Goal: Navigation & Orientation: Find specific page/section

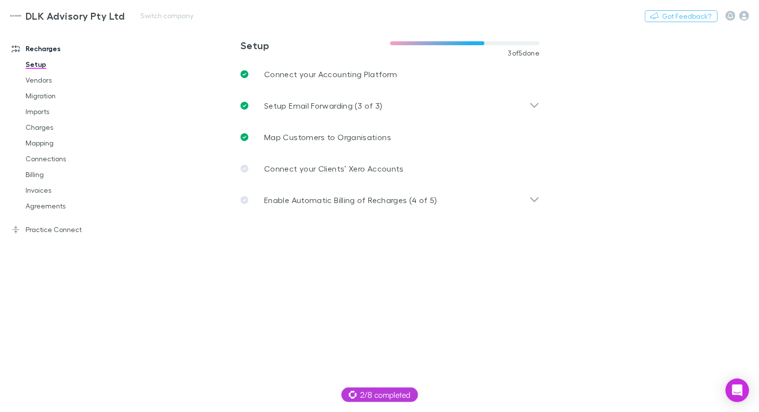
click at [132, 10] on div "DLK Advisory Pty Ltd Switch company Nothing Got Feedback?" at bounding box center [379, 15] width 759 height 31
click at [142, 15] on button "Switch company" at bounding box center [166, 16] width 65 height 12
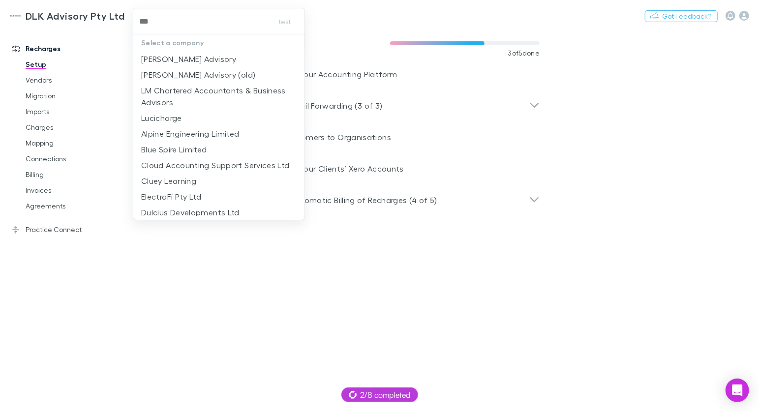
type input "****"
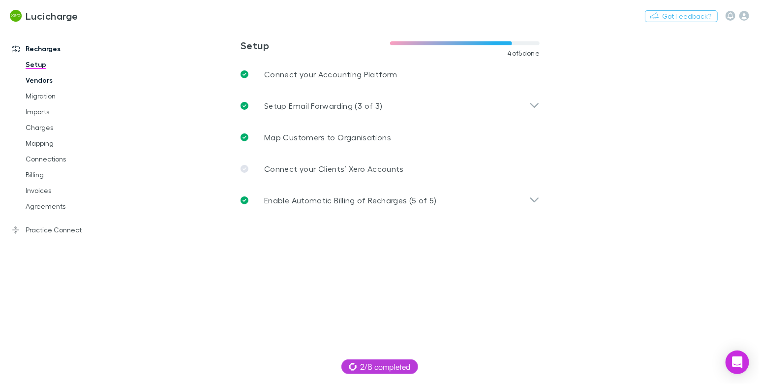
click at [43, 84] on link "Vendors" at bounding box center [69, 80] width 106 height 16
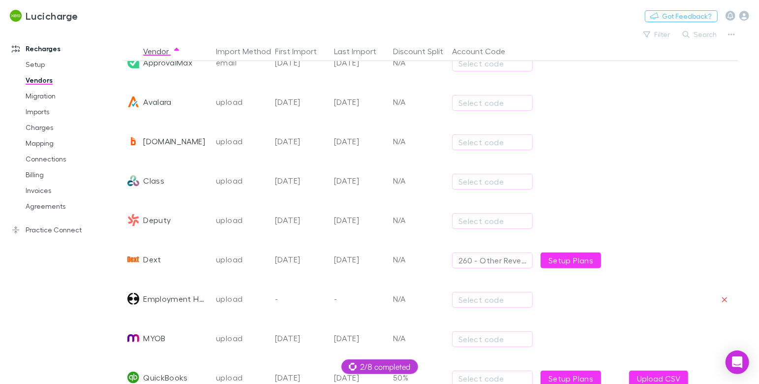
scroll to position [137, 0]
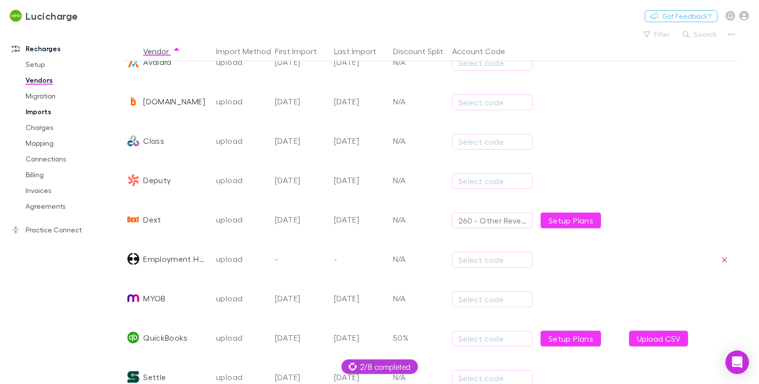
click at [36, 113] on link "Imports" at bounding box center [69, 112] width 106 height 16
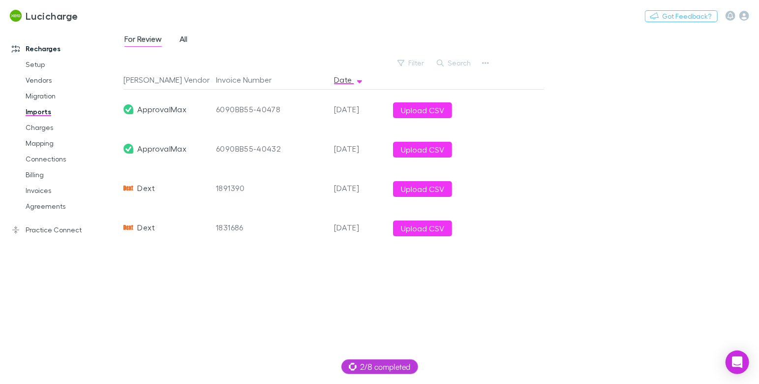
click at [183, 32] on link "All" at bounding box center [184, 40] width 10 height 16
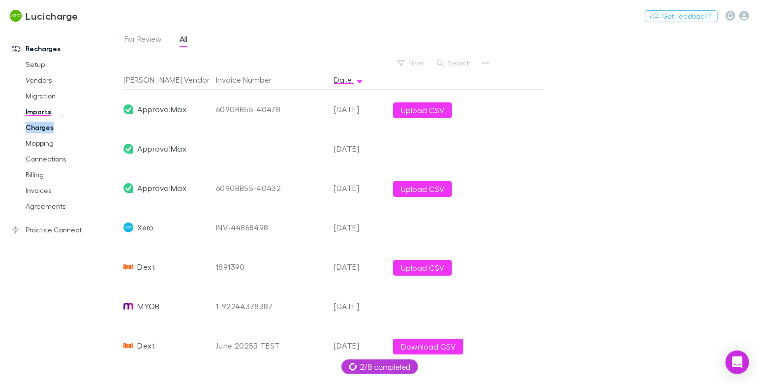
click at [34, 125] on link "Charges" at bounding box center [69, 128] width 106 height 16
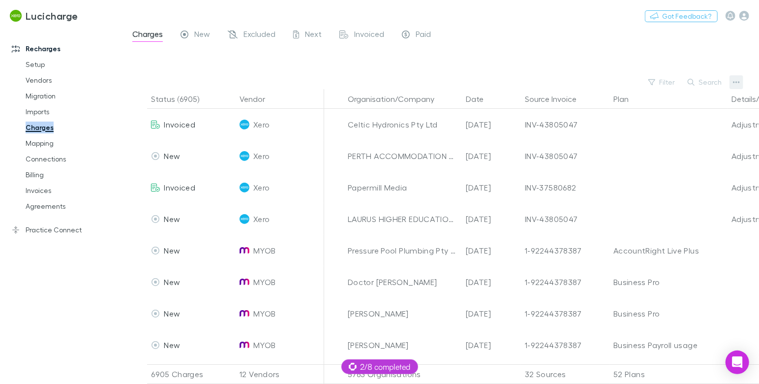
click at [735, 82] on icon "button" at bounding box center [736, 82] width 7 height 8
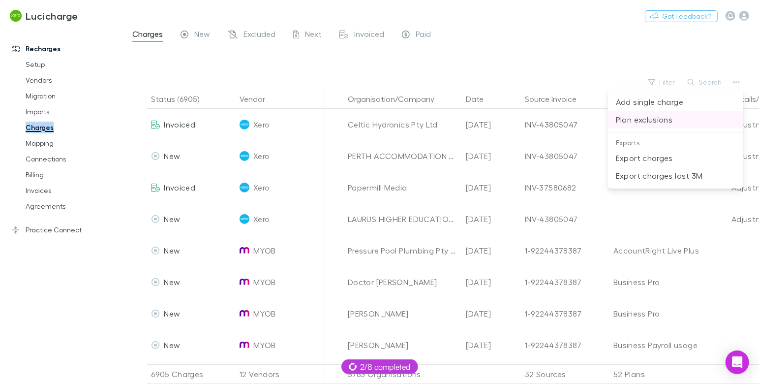
click at [649, 124] on p "Plan exclusions" at bounding box center [676, 120] width 120 height 12
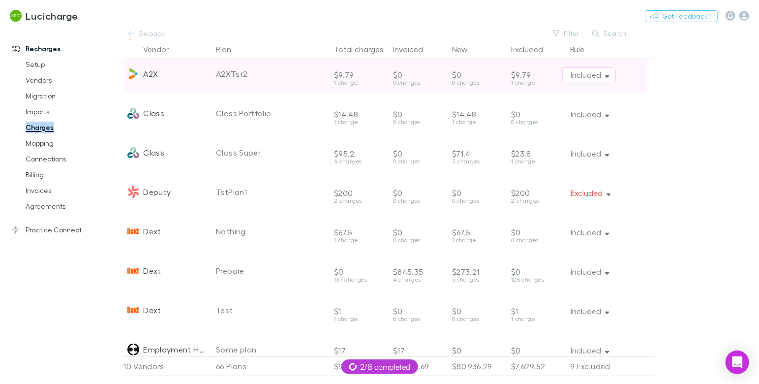
scroll to position [54, 0]
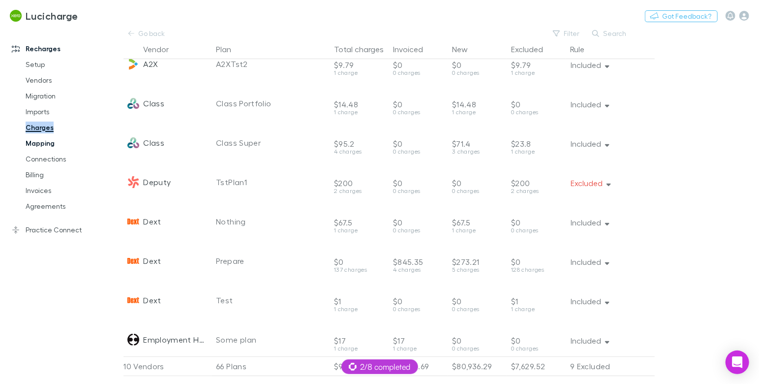
click at [28, 150] on link "Mapping" at bounding box center [69, 143] width 106 height 16
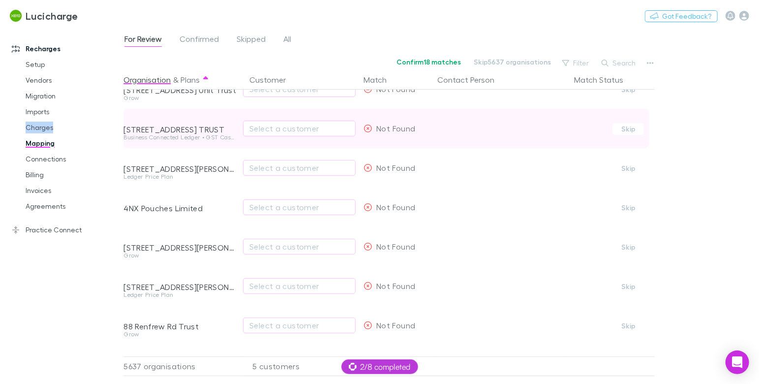
scroll to position [131, 0]
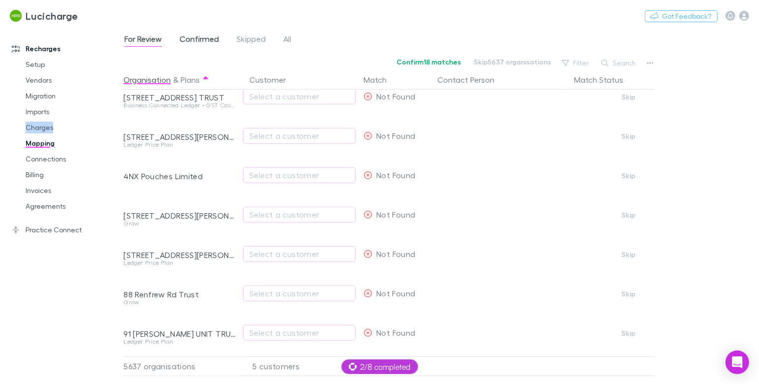
click at [191, 44] on span "Confirmed" at bounding box center [199, 40] width 39 height 13
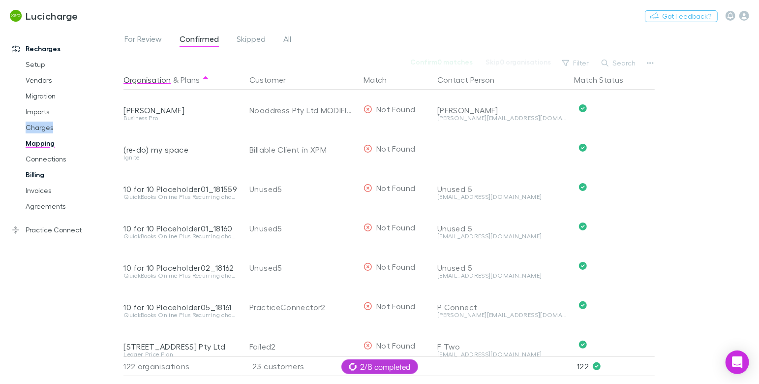
click at [52, 170] on link "Billing" at bounding box center [69, 175] width 106 height 16
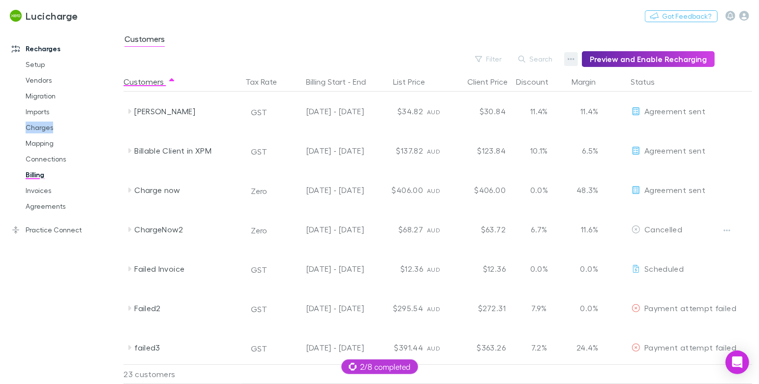
click at [574, 54] on button "button" at bounding box center [571, 59] width 14 height 14
click at [485, 111] on p "Admin Fee" at bounding box center [515, 109] width 120 height 12
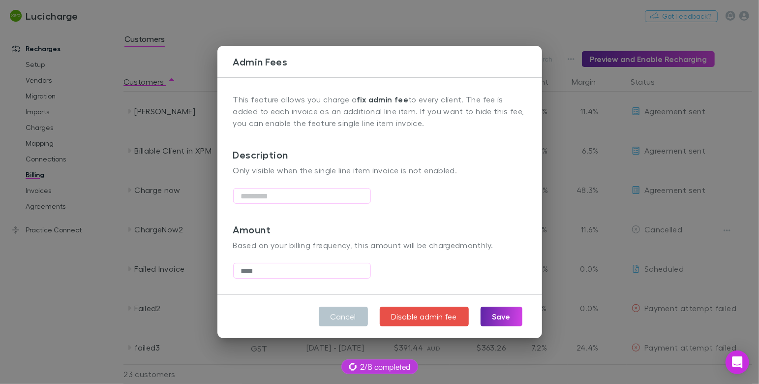
click at [343, 304] on div "Cancel Disable admin fee Save" at bounding box center [379, 316] width 325 height 43
click at [341, 305] on div "Cancel Disable admin fee Save" at bounding box center [379, 316] width 325 height 43
click at [339, 312] on button "Cancel" at bounding box center [343, 317] width 49 height 20
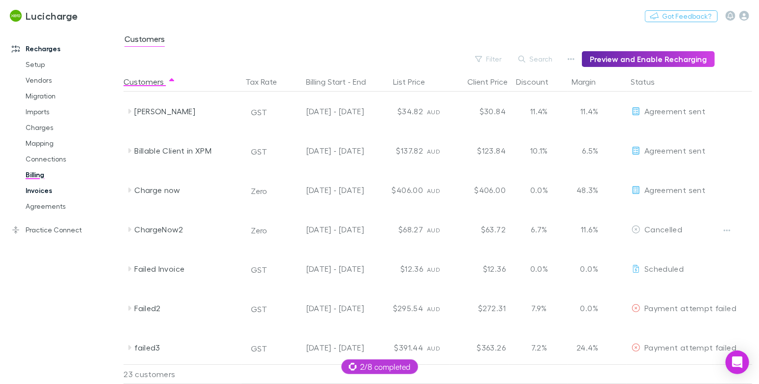
click at [35, 193] on link "Invoices" at bounding box center [69, 191] width 106 height 16
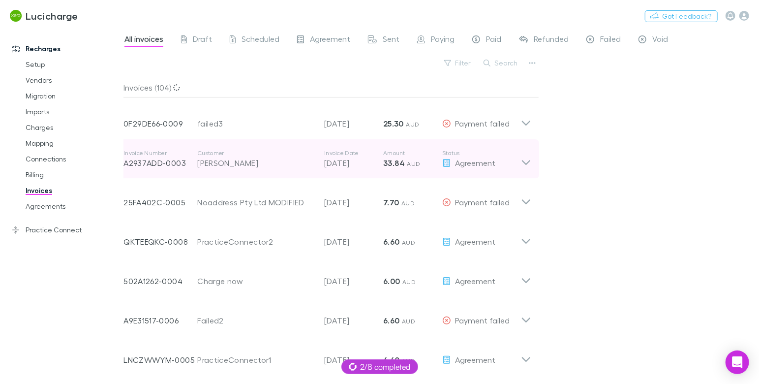
scroll to position [93, 0]
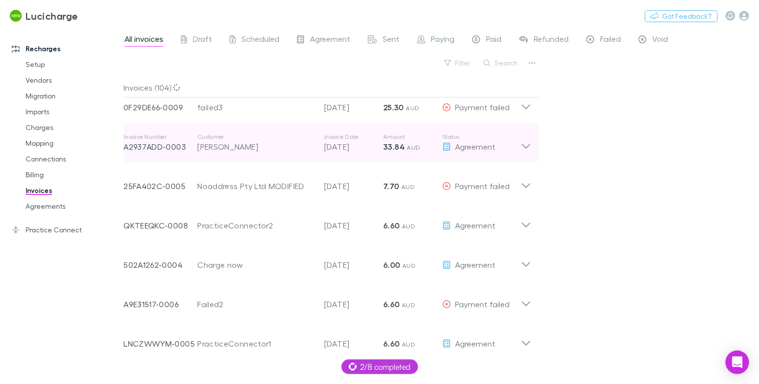
click at [290, 135] on p "Customer" at bounding box center [255, 137] width 117 height 8
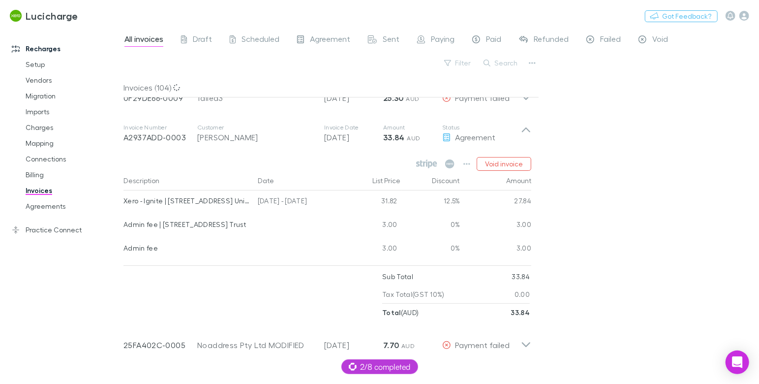
scroll to position [111, 0]
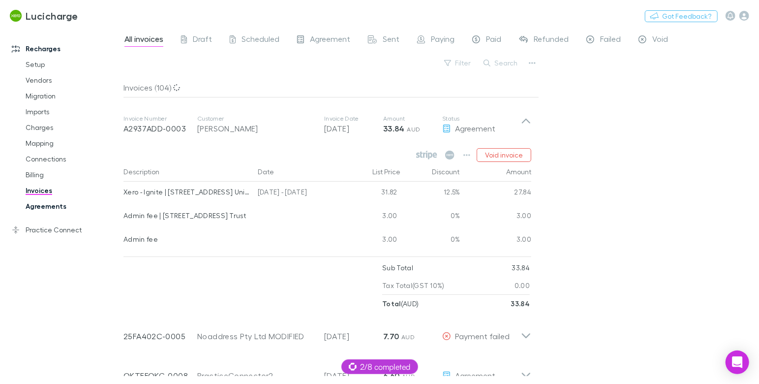
click at [44, 206] on link "Agreements" at bounding box center [69, 206] width 106 height 16
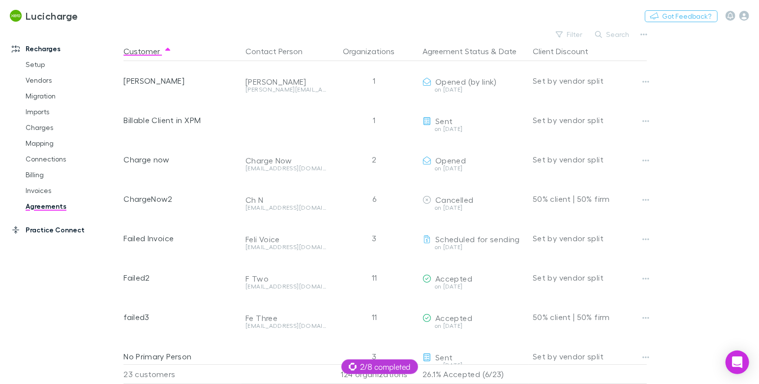
click at [59, 228] on link "Practice Connect" at bounding box center [62, 230] width 120 height 16
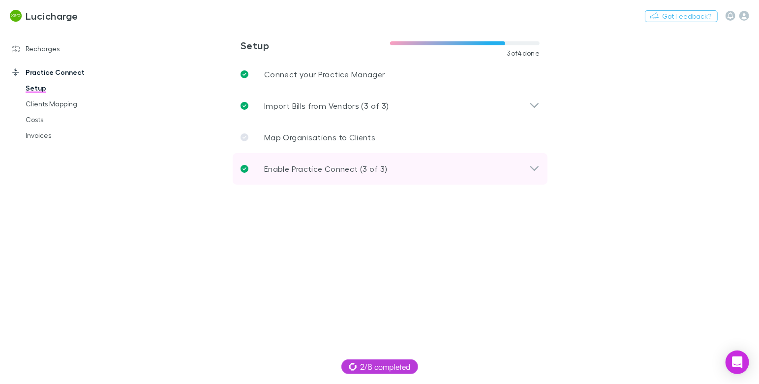
click at [293, 165] on p "Enable Practice Connect (3 of 3)" at bounding box center [326, 169] width 124 height 12
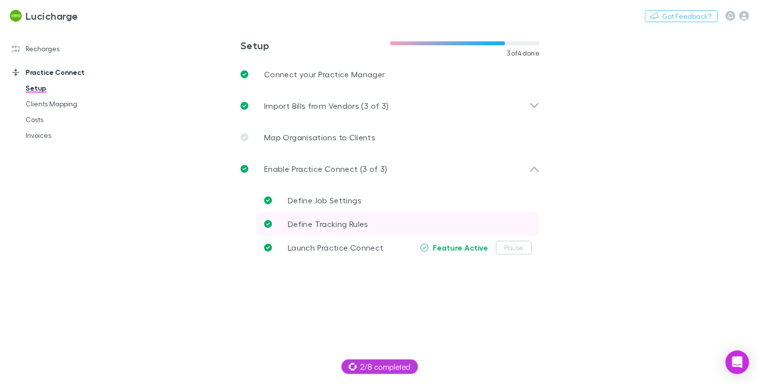
click at [338, 221] on span "Define Tracking Rules" at bounding box center [328, 223] width 81 height 9
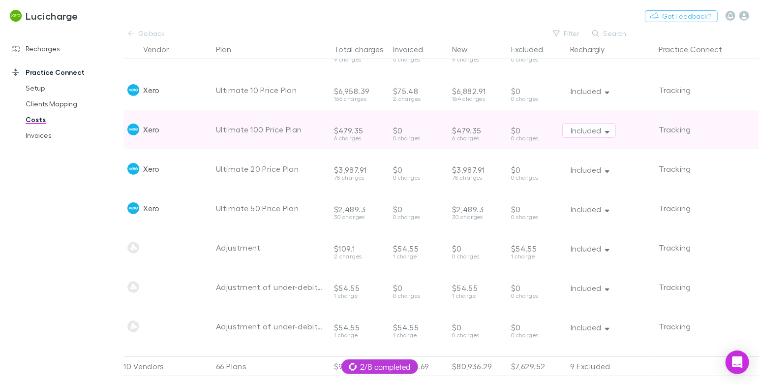
scroll to position [1870, 0]
